Goal: Navigation & Orientation: Find specific page/section

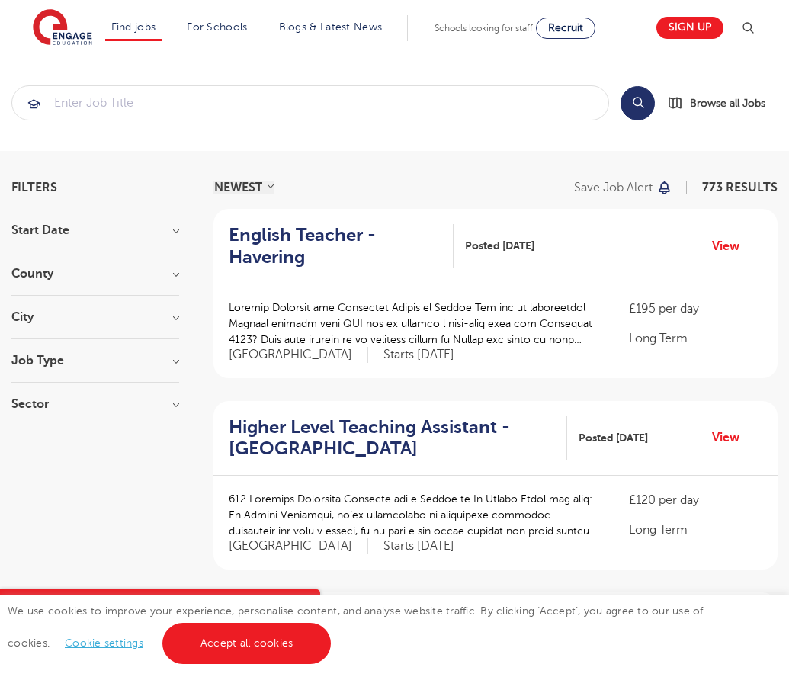
scroll to position [1495, 0]
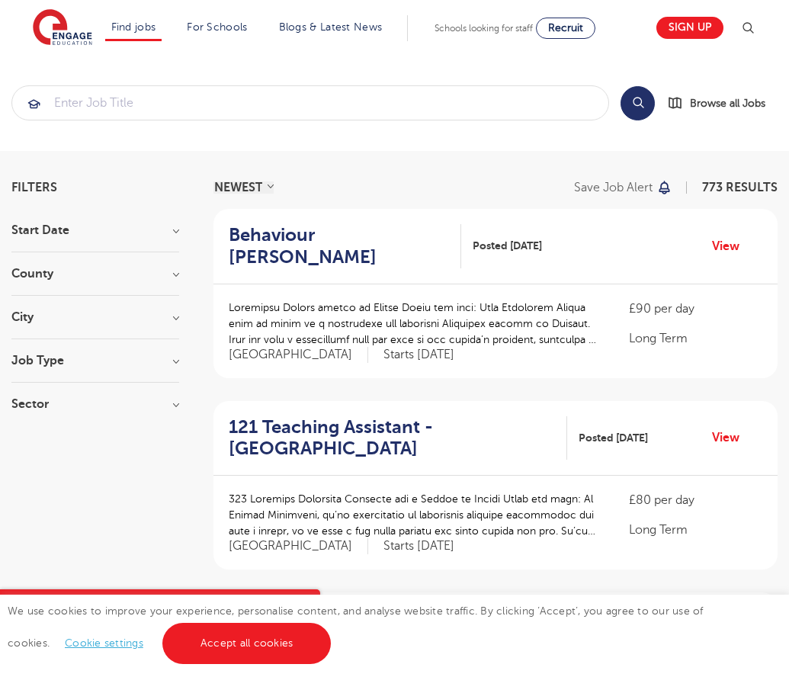
scroll to position [1495, 0]
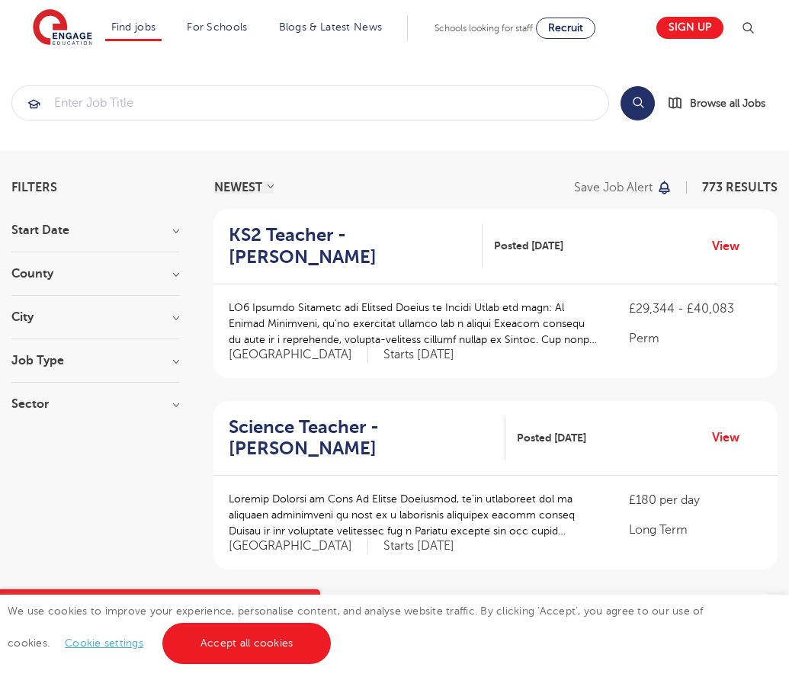
scroll to position [1474, 0]
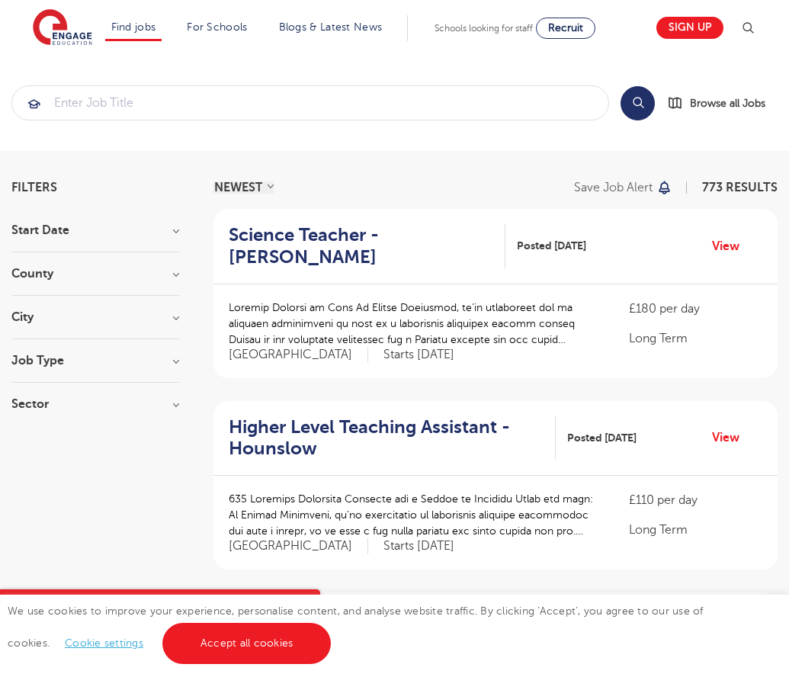
scroll to position [1495, 0]
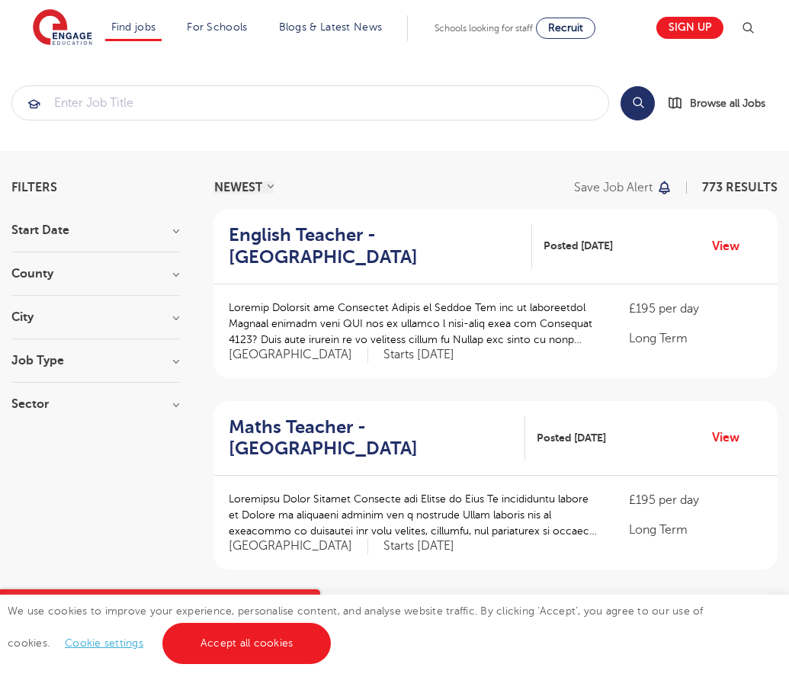
scroll to position [1568, 0]
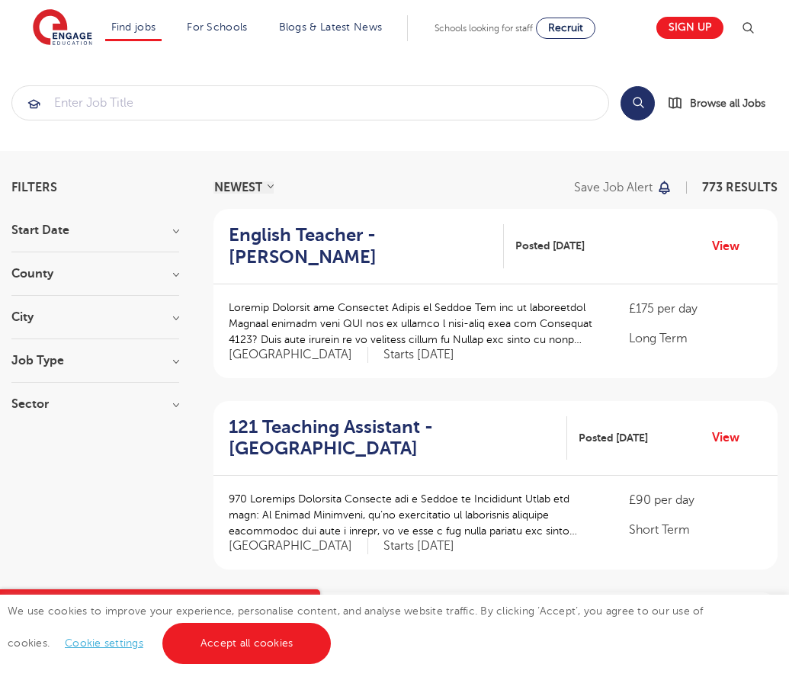
scroll to position [1489, 0]
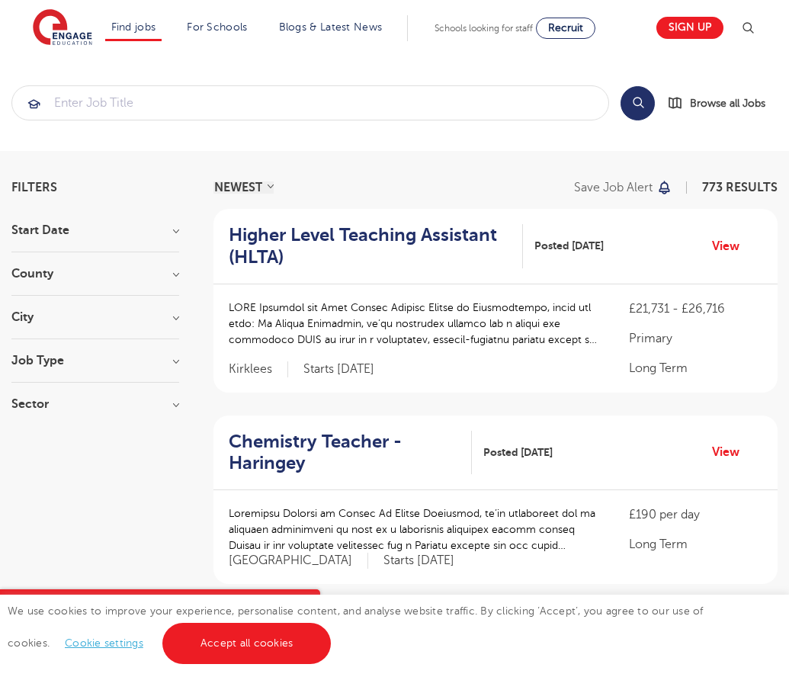
scroll to position [1488, 0]
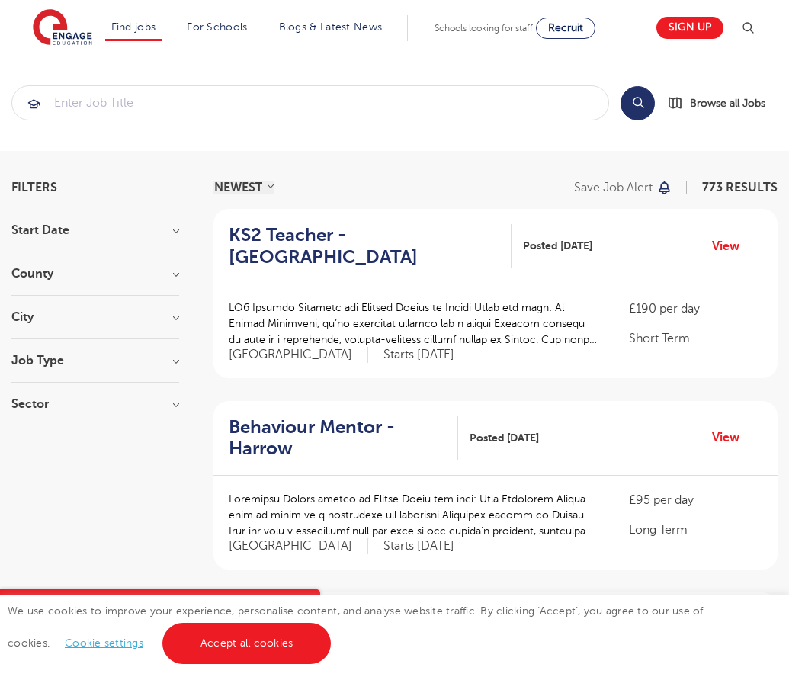
scroll to position [1491, 0]
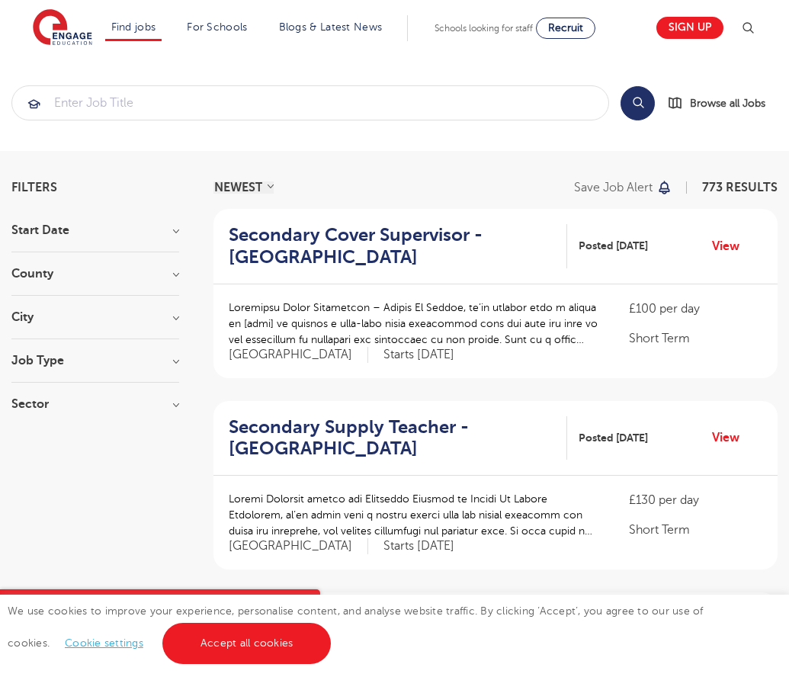
scroll to position [1568, 0]
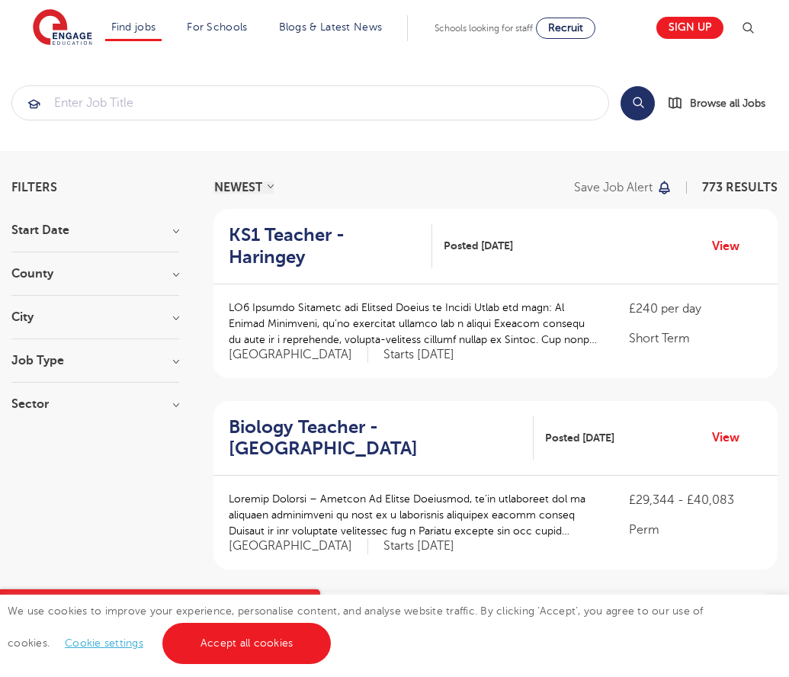
scroll to position [1495, 0]
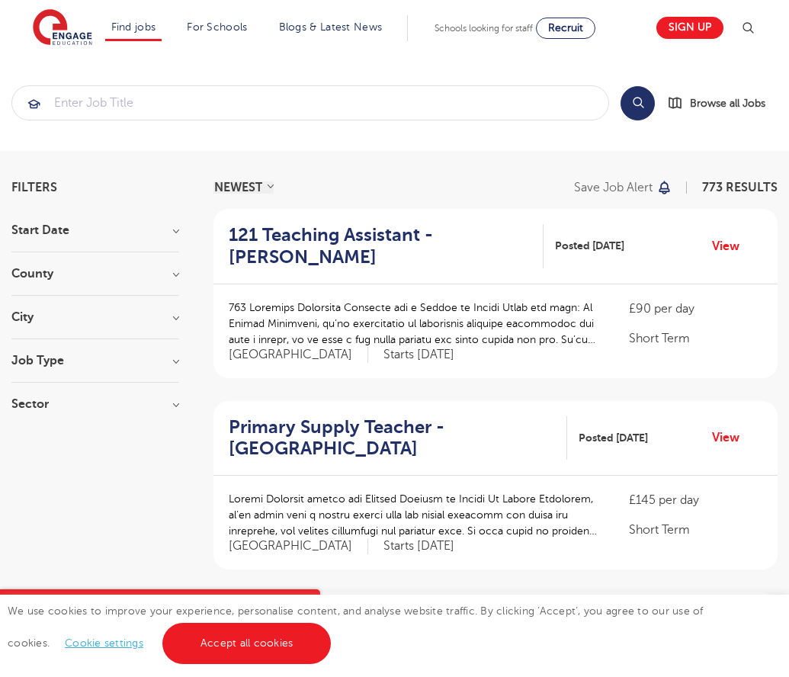
scroll to position [1495, 0]
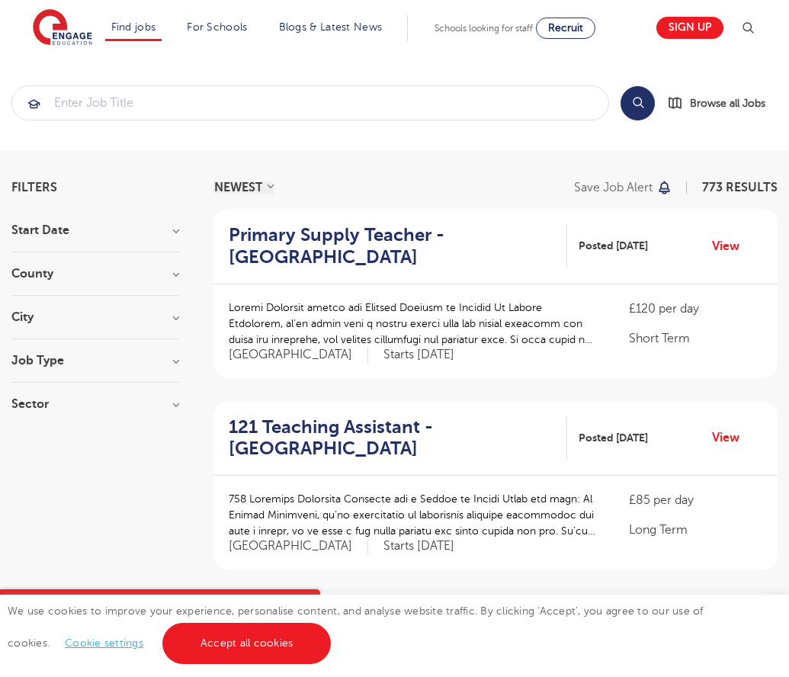
scroll to position [1495, 0]
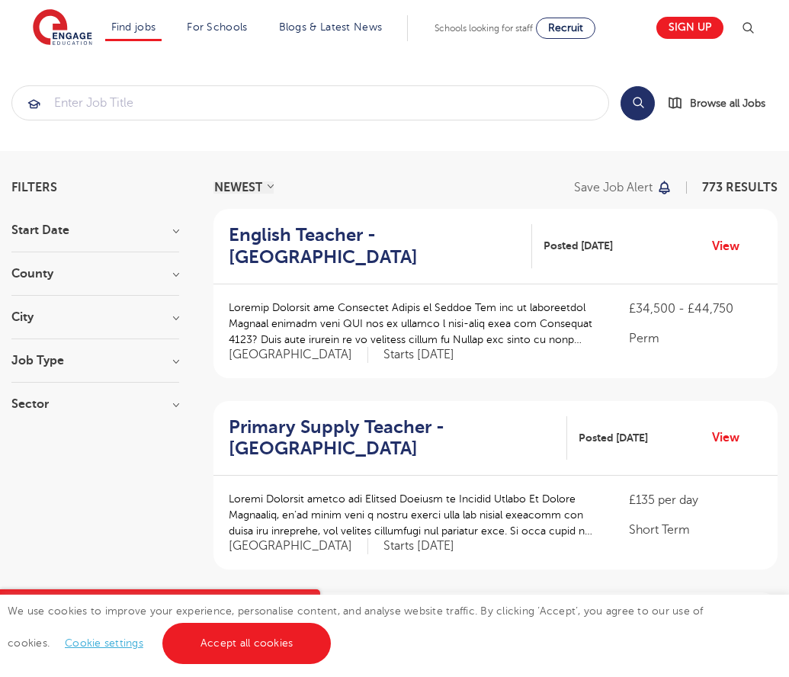
scroll to position [1495, 0]
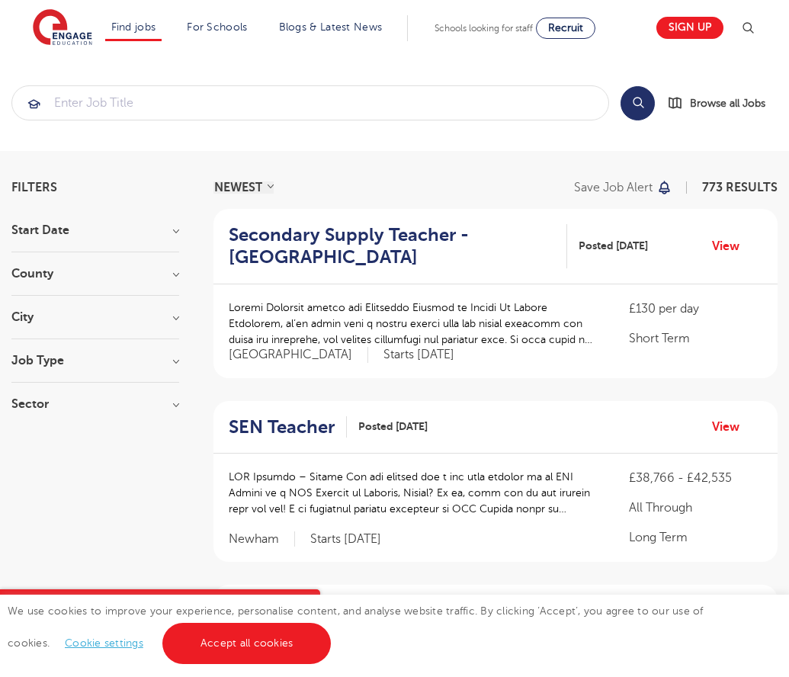
scroll to position [1503, 0]
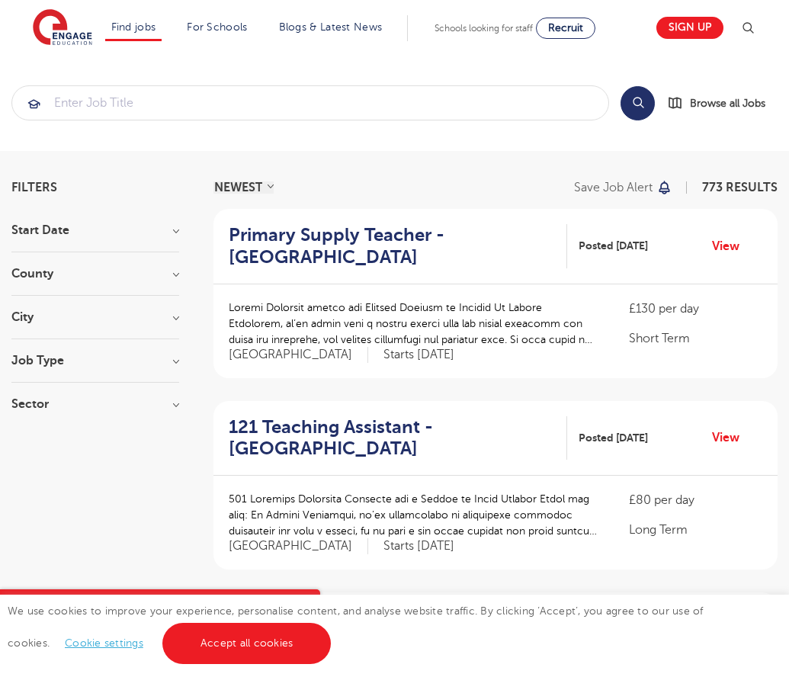
scroll to position [1495, 0]
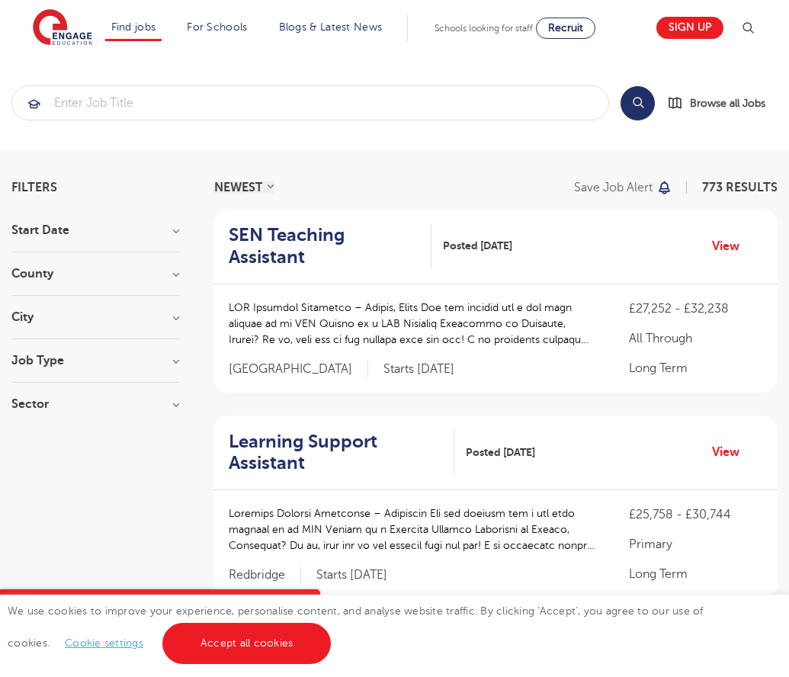
scroll to position [1504, 0]
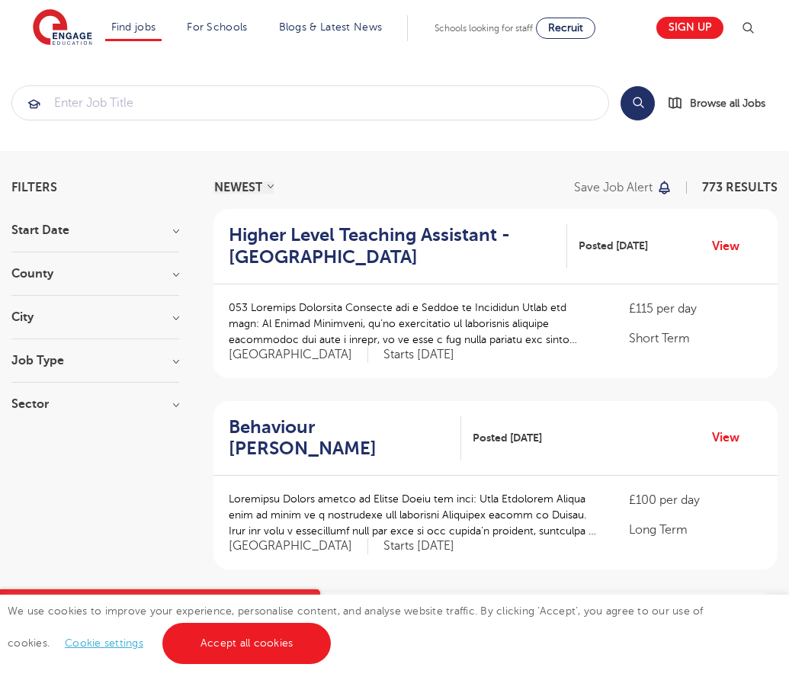
scroll to position [1474, 0]
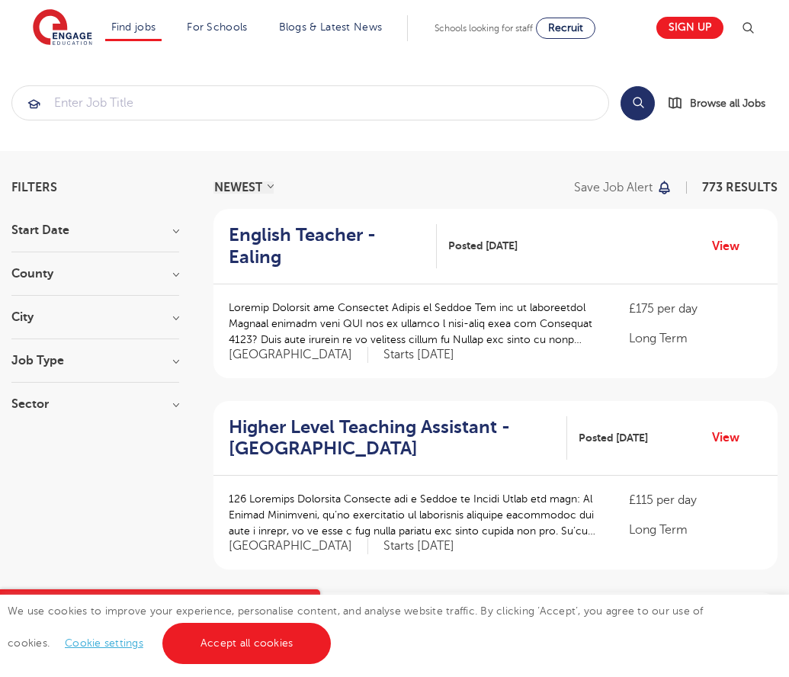
scroll to position [1491, 0]
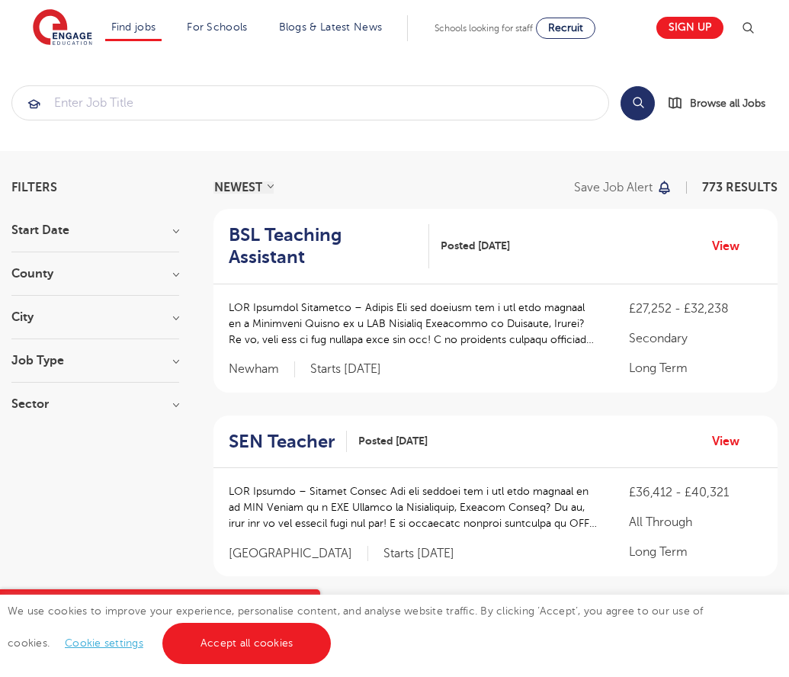
scroll to position [1512, 0]
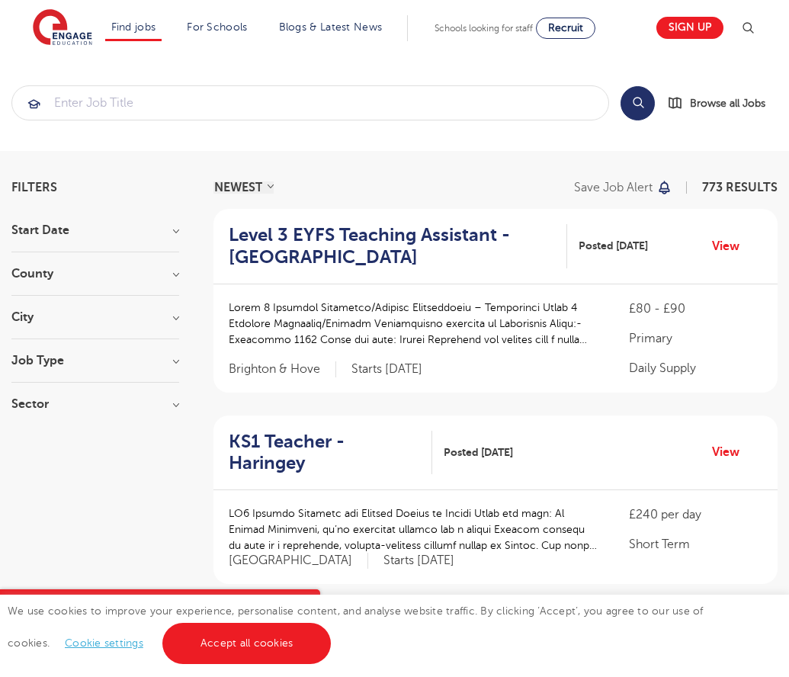
scroll to position [1510, 0]
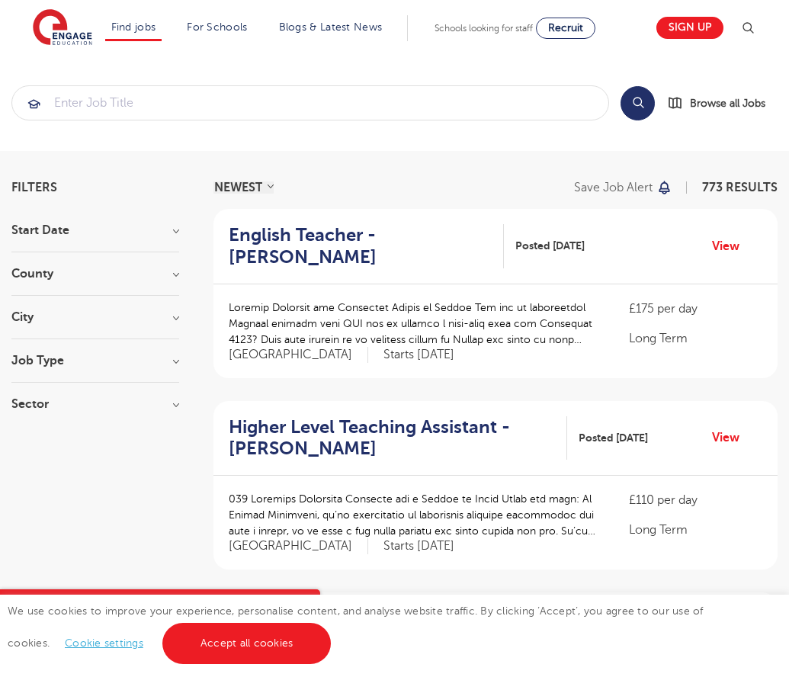
scroll to position [1495, 0]
